Goal: Transaction & Acquisition: Purchase product/service

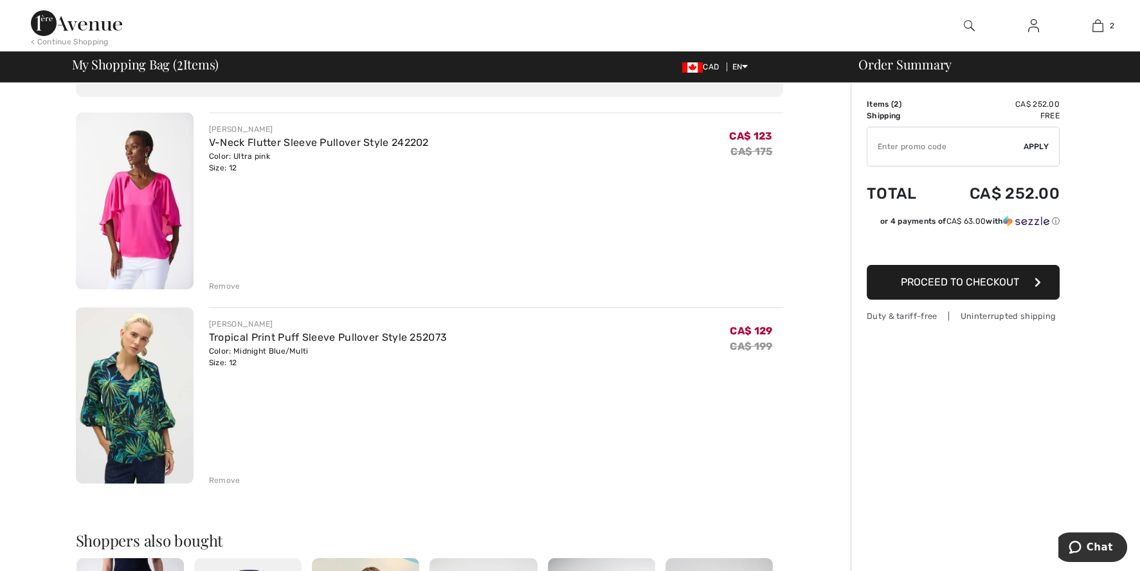
scroll to position [273, 0]
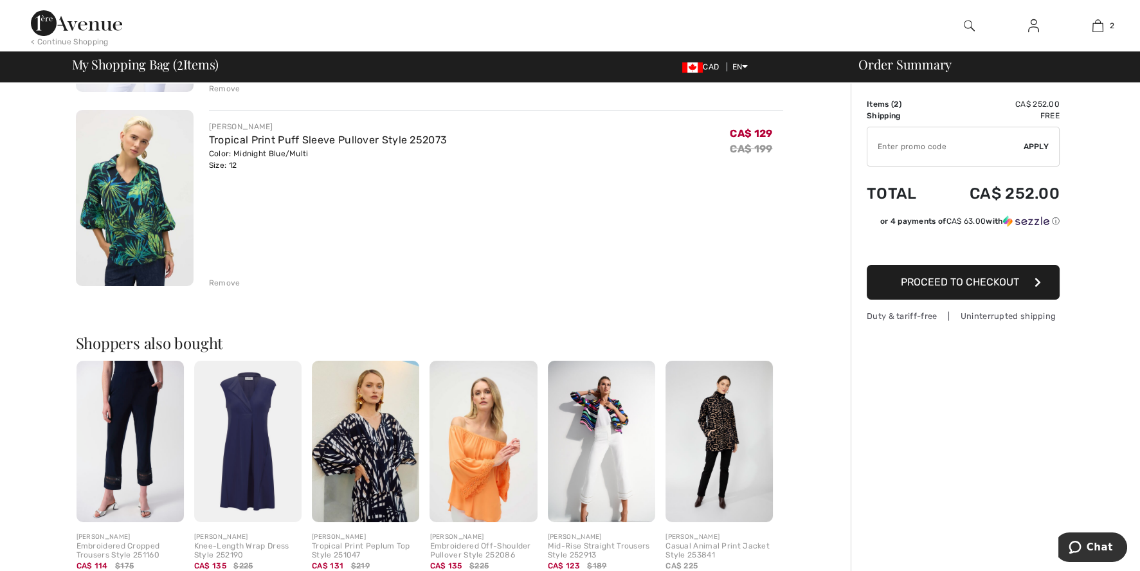
click at [131, 196] on img at bounding box center [135, 198] width 118 height 177
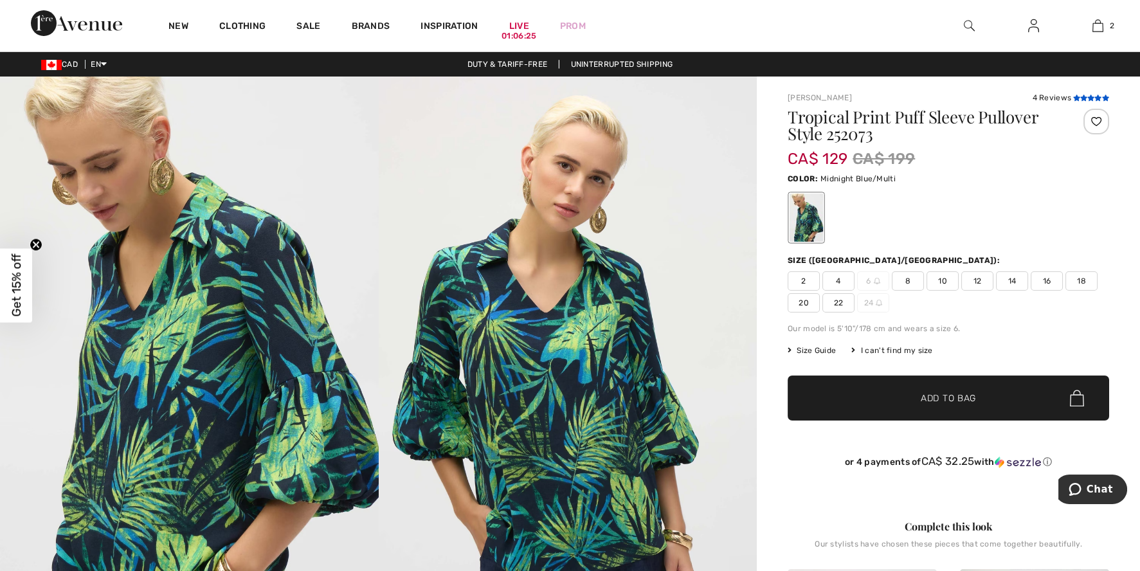
click at [1091, 95] on icon at bounding box center [1090, 98] width 7 height 6
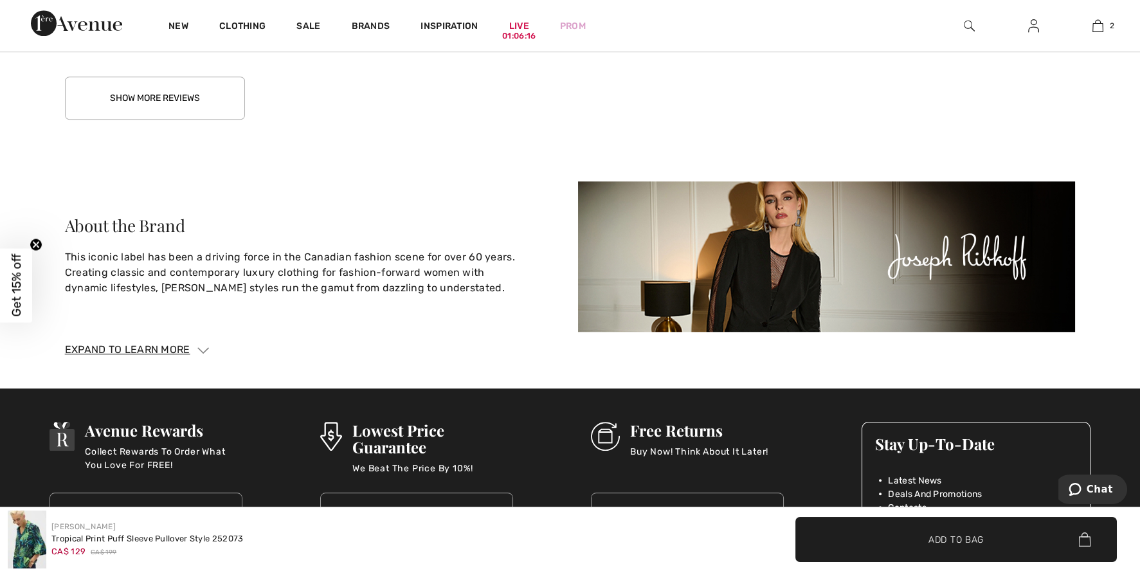
scroll to position [2759, 0]
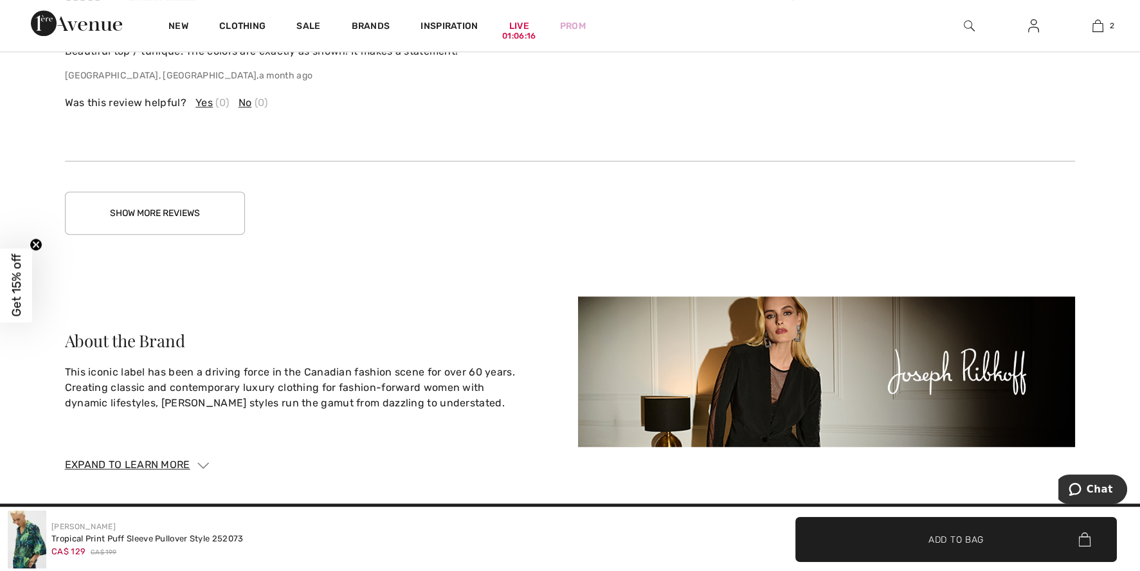
click at [136, 211] on button "Show More Reviews" at bounding box center [155, 213] width 180 height 43
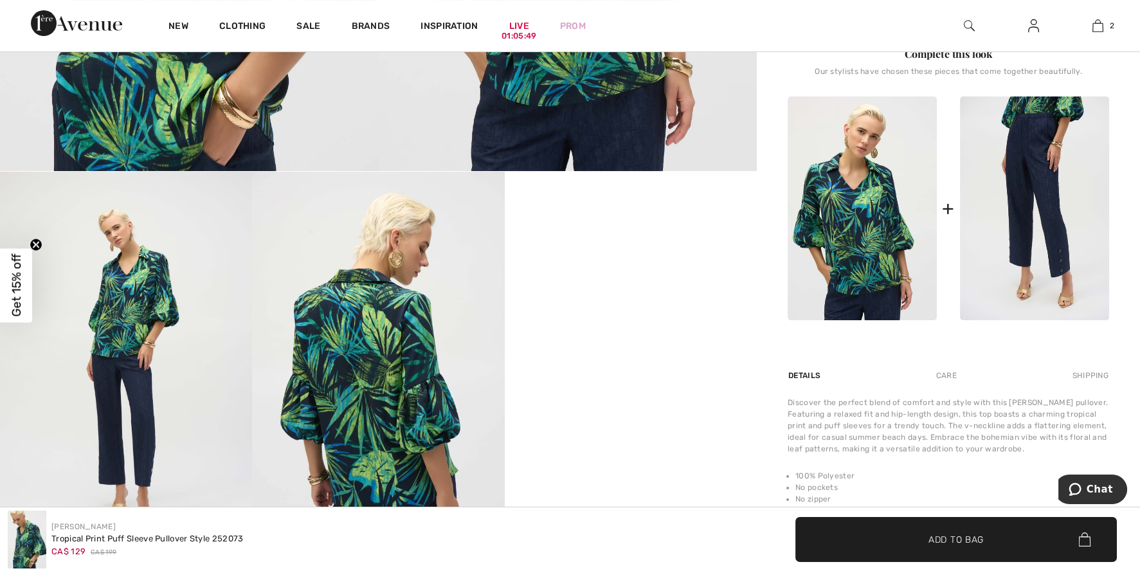
scroll to position [449, 0]
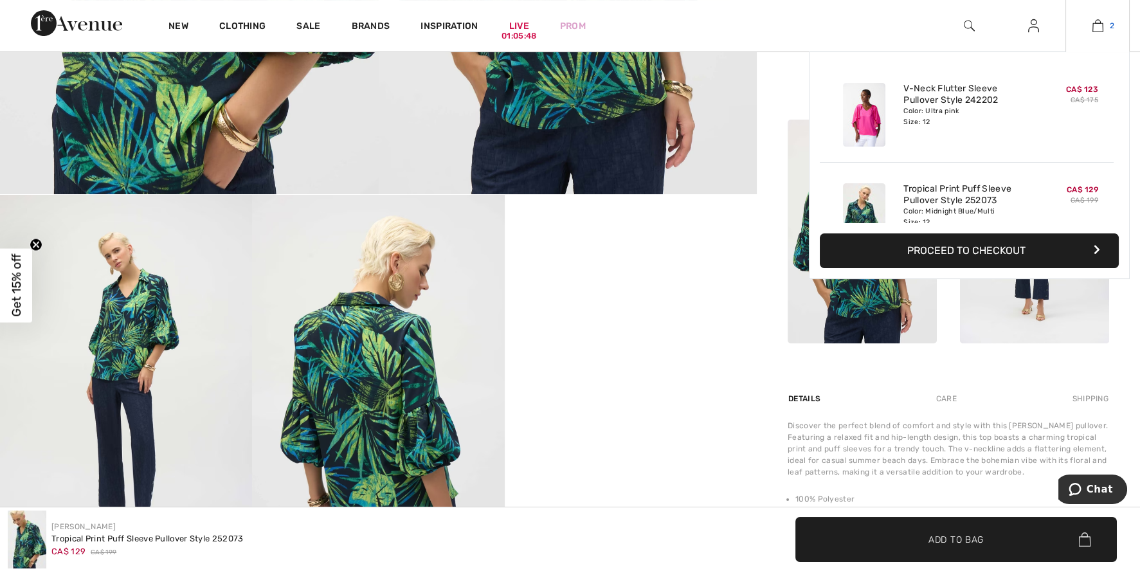
click at [1095, 22] on img at bounding box center [1098, 25] width 11 height 15
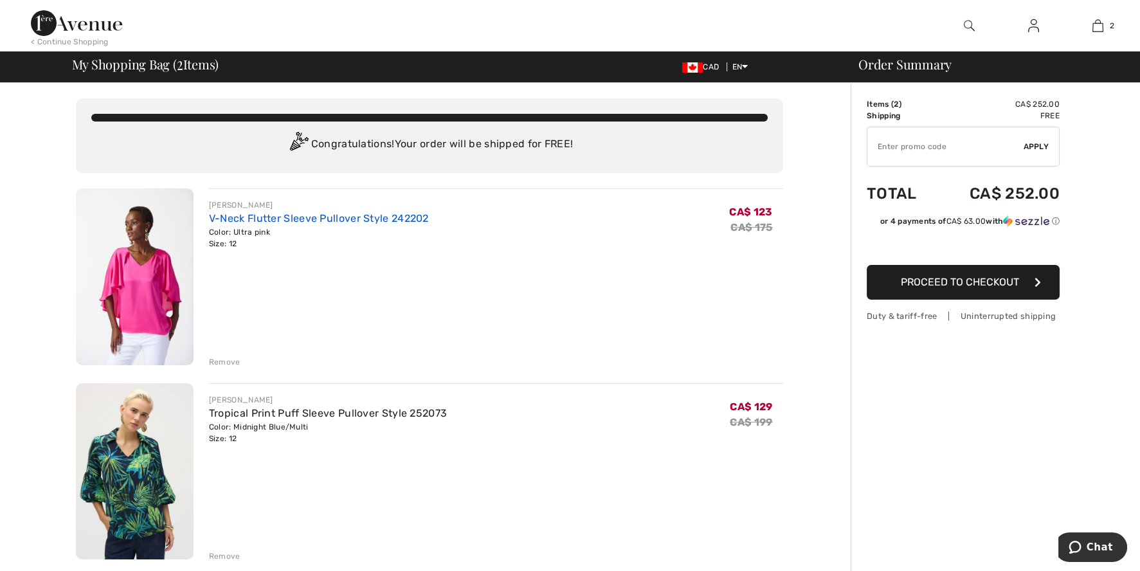
click at [235, 219] on link "V-Neck Flutter Sleeve Pullover Style 242202" at bounding box center [319, 218] width 220 height 12
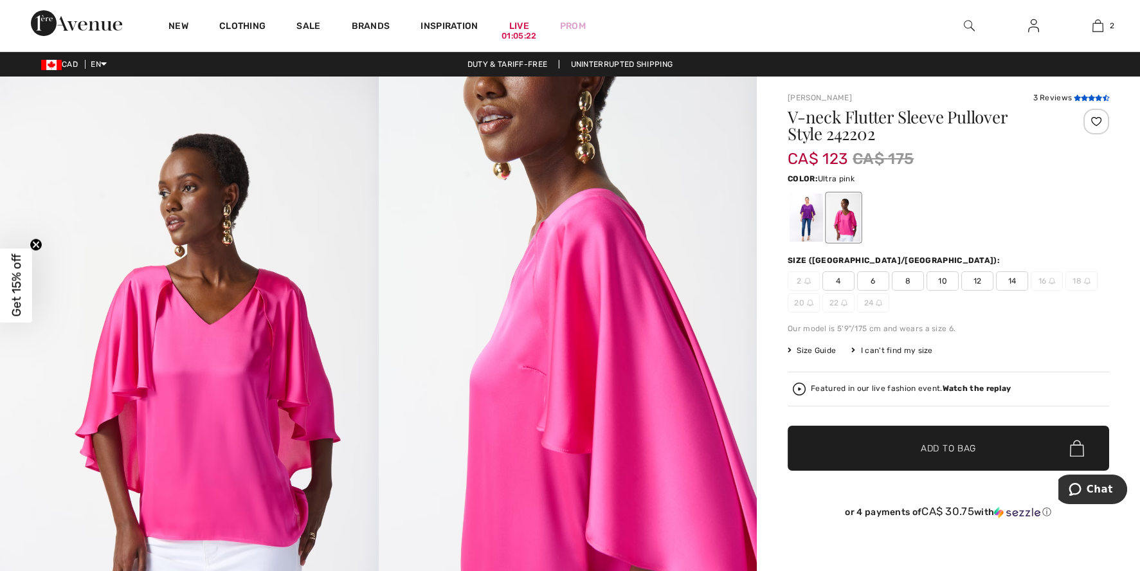
click at [1090, 96] on icon at bounding box center [1091, 98] width 7 height 6
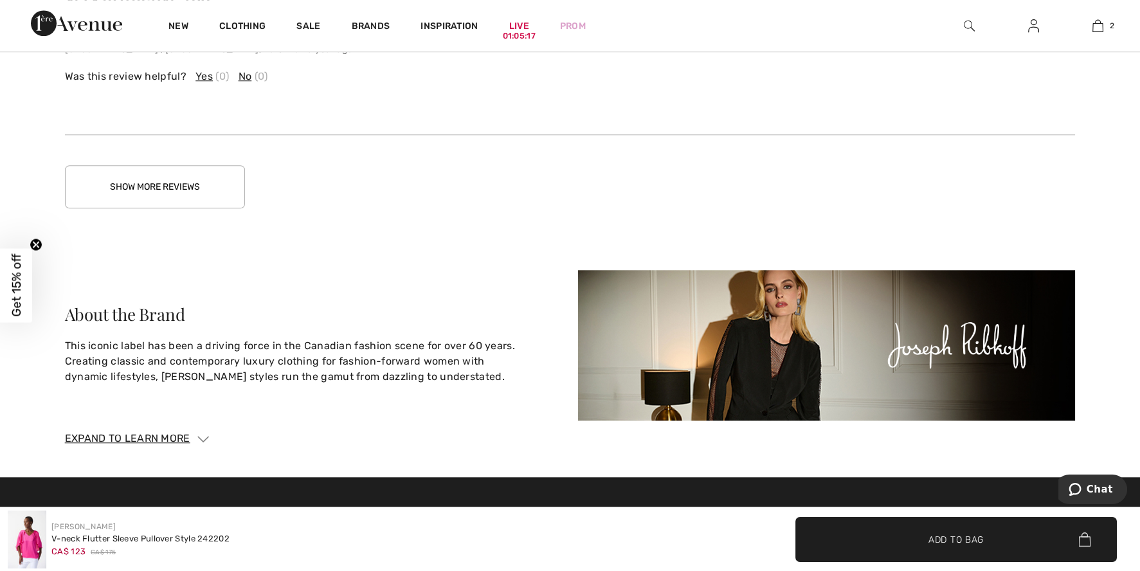
scroll to position [2779, 0]
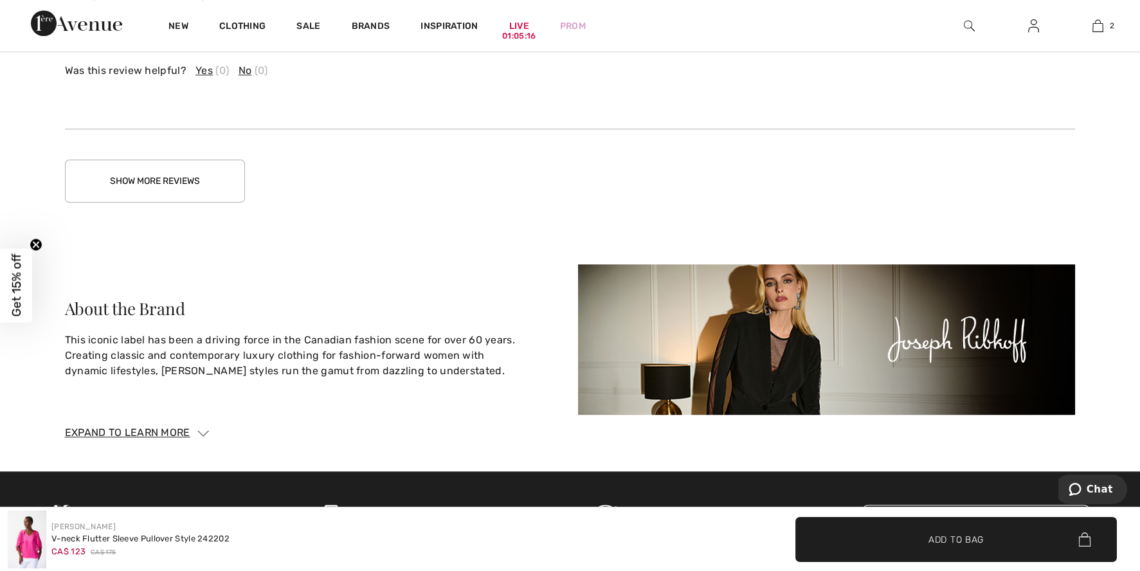
click at [122, 170] on button "Show More Reviews" at bounding box center [155, 180] width 180 height 43
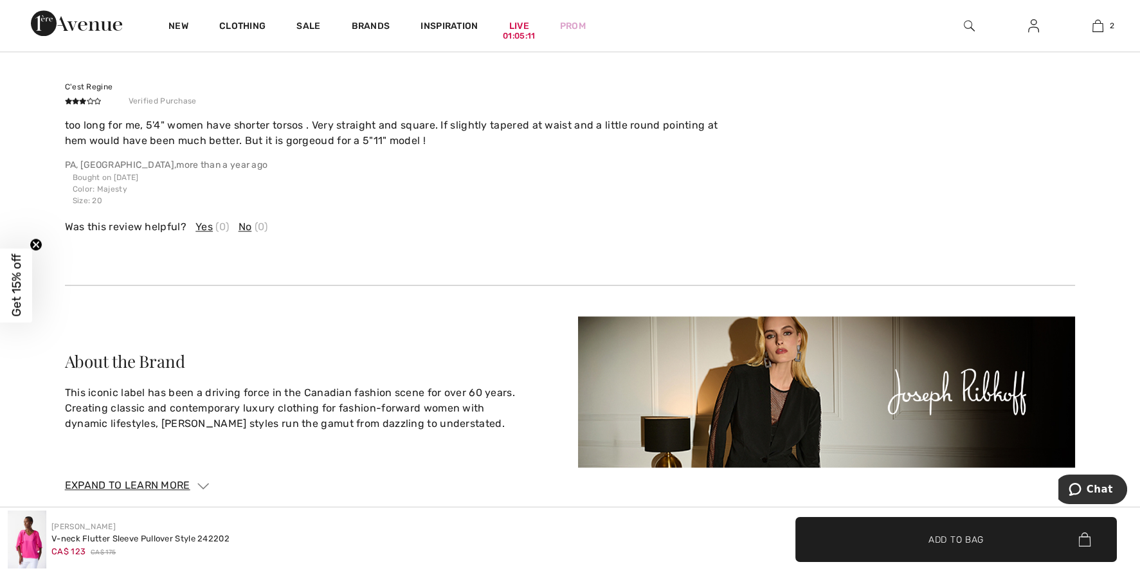
scroll to position [2795, 0]
